Goal: Find specific page/section: Find specific page/section

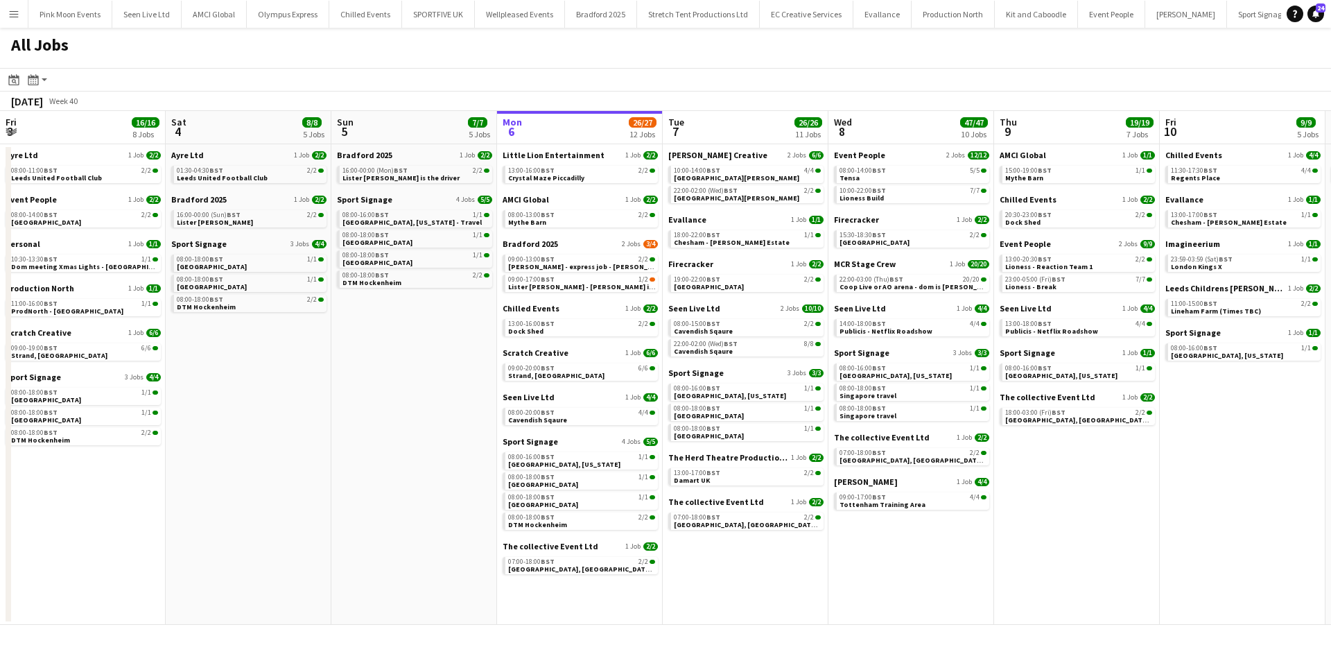
scroll to position [0, 331]
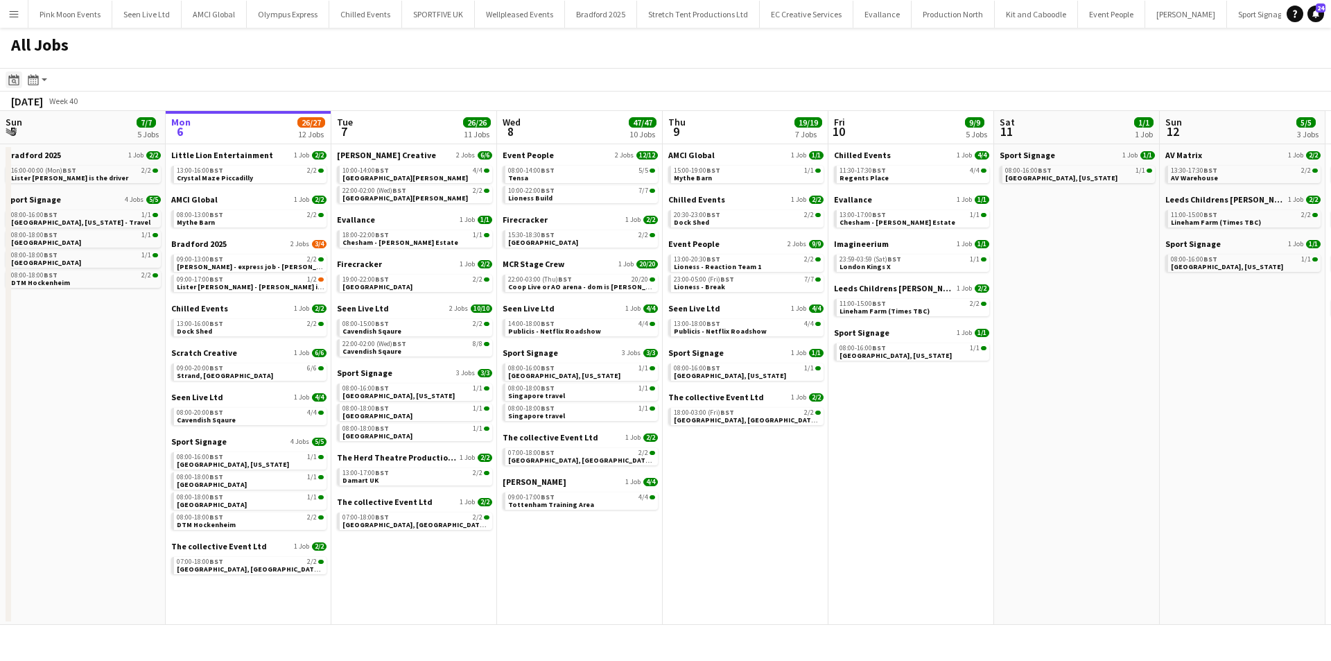
click at [6, 78] on div "Date picker" at bounding box center [14, 79] width 17 height 17
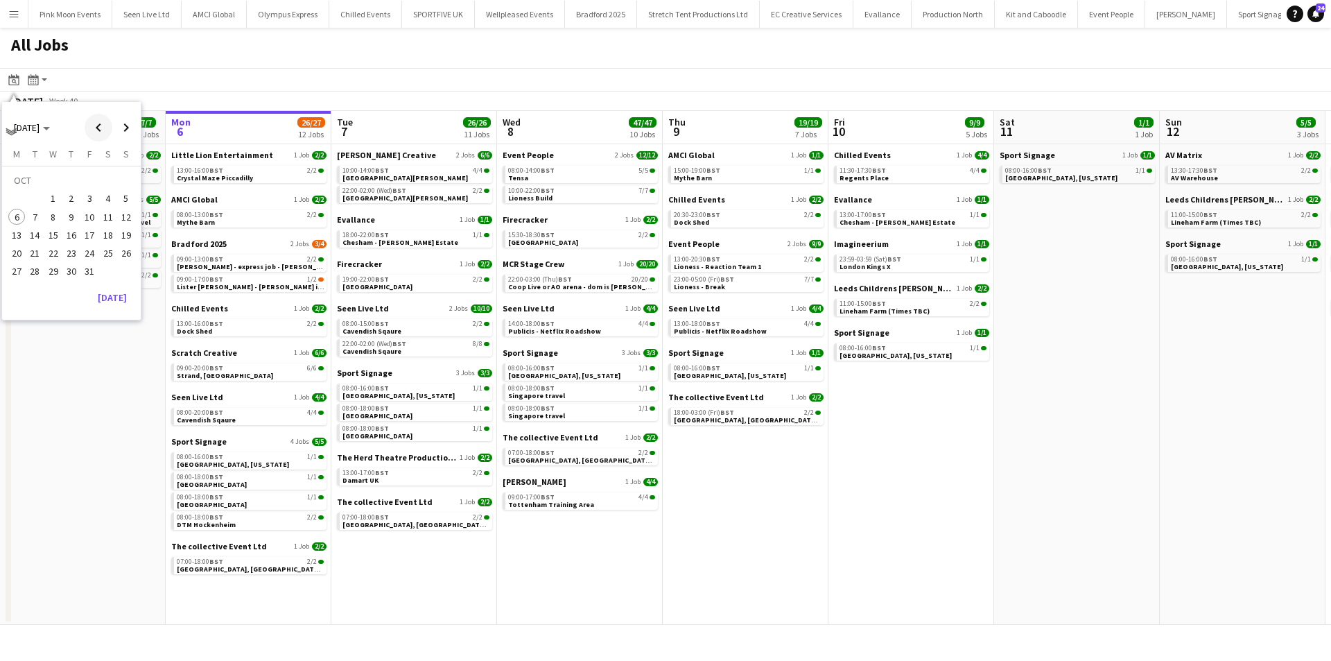
click at [98, 128] on span "Previous month" at bounding box center [99, 128] width 28 height 28
click at [54, 261] on span "27" at bounding box center [53, 256] width 17 height 17
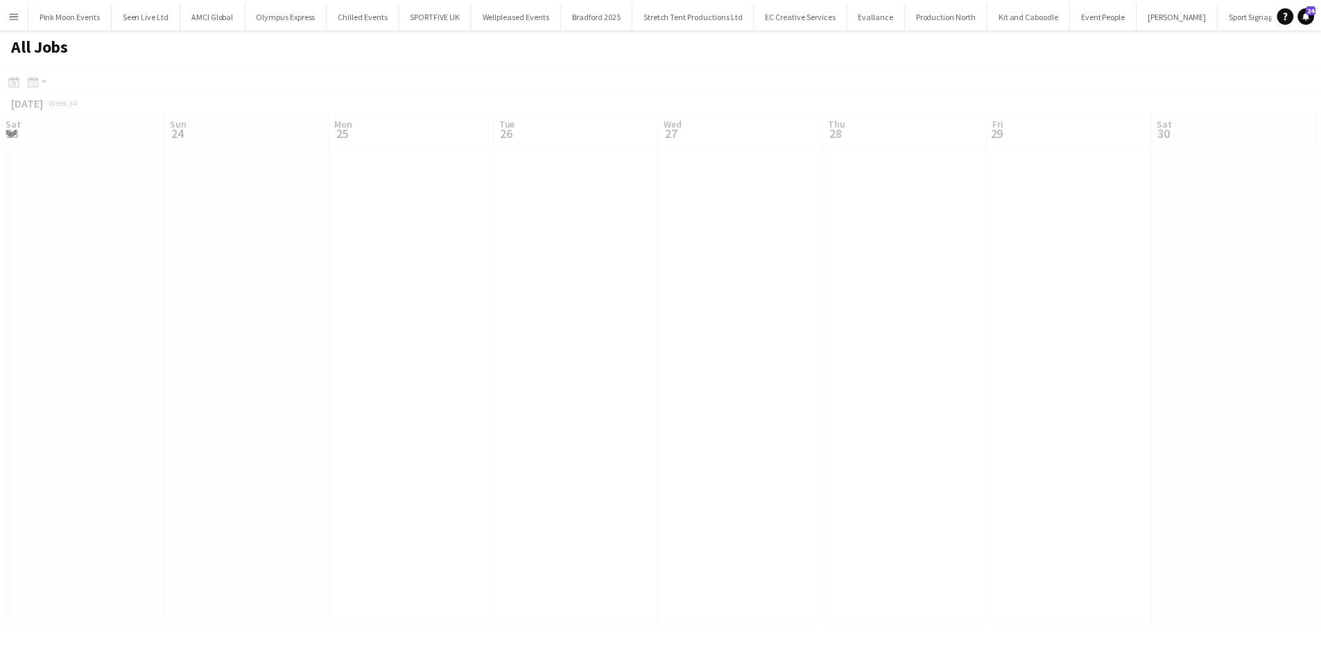
scroll to position [0, 477]
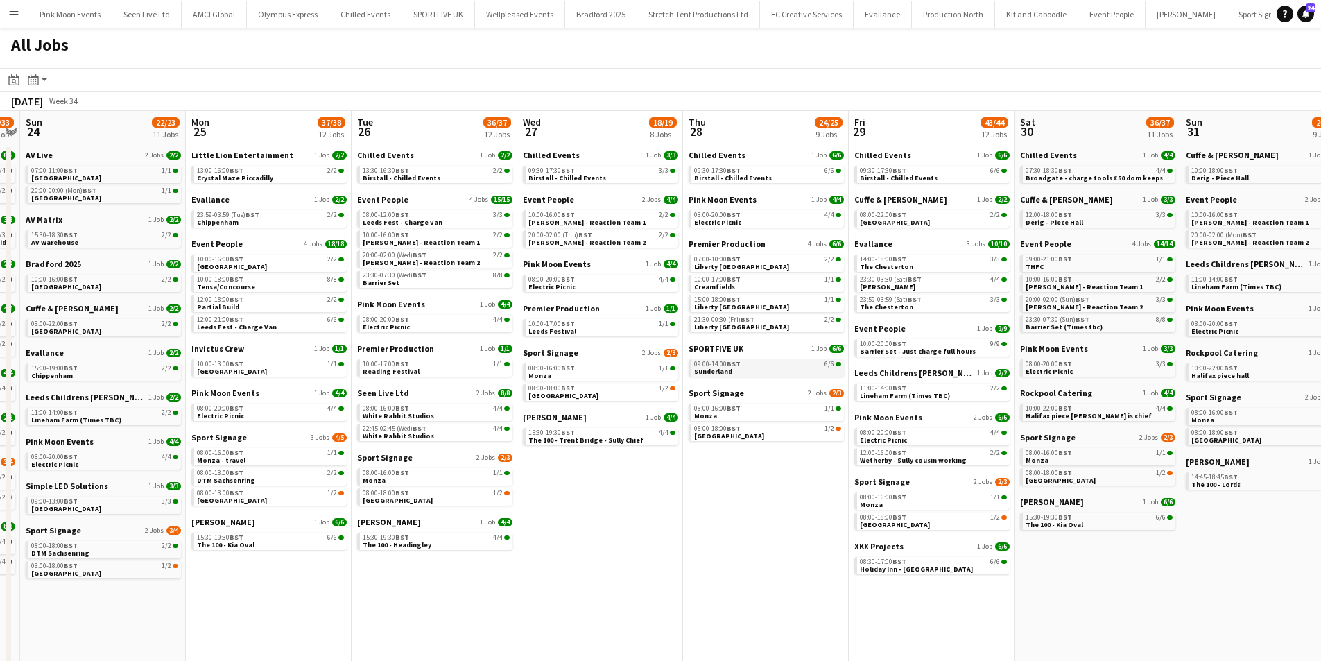
click at [772, 360] on link "09:00-14:00 BST 6/6 Sunderland" at bounding box center [767, 367] width 147 height 16
